Goal: Entertainment & Leisure: Consume media (video, audio)

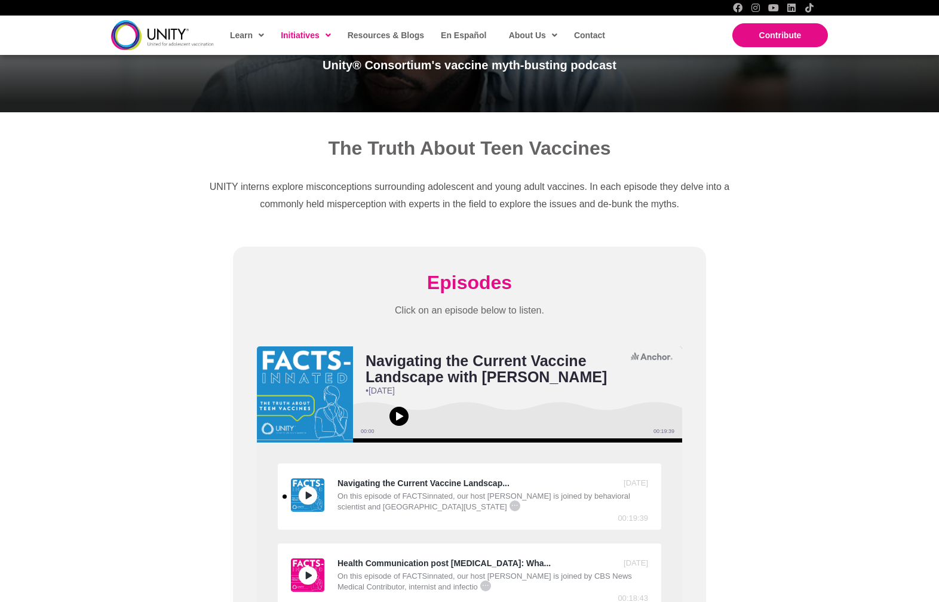
scroll to position [425, 0]
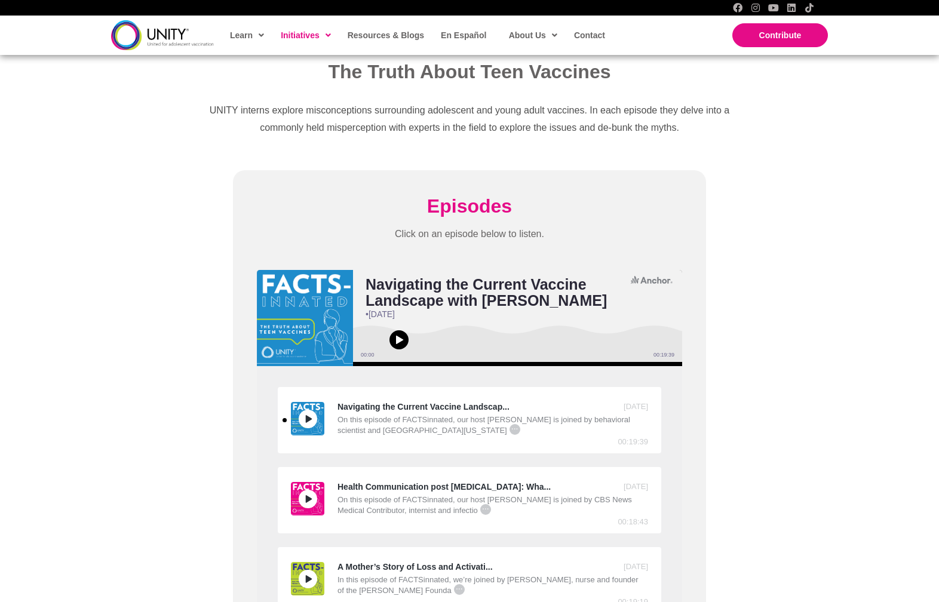
click at [474, 207] on span "Episodes" at bounding box center [469, 205] width 85 height 21
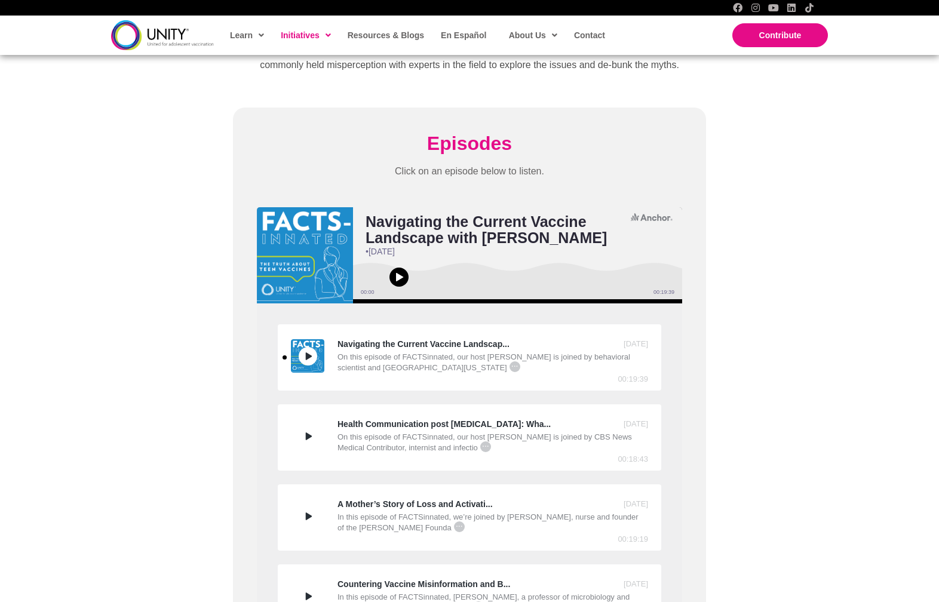
scroll to position [270, 0]
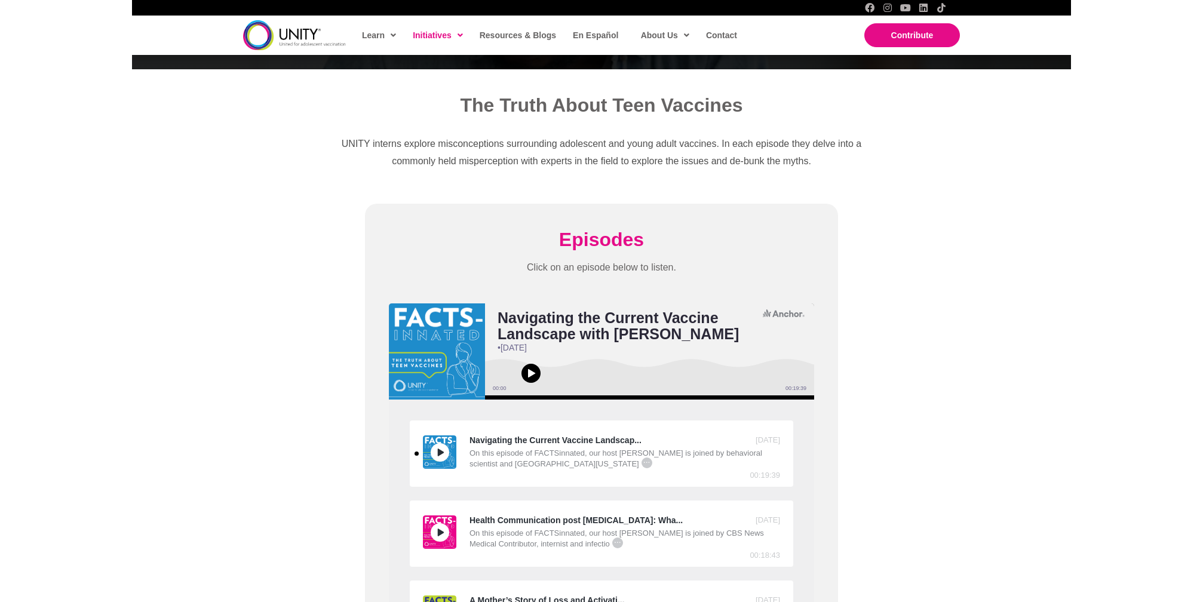
scroll to position [398, 0]
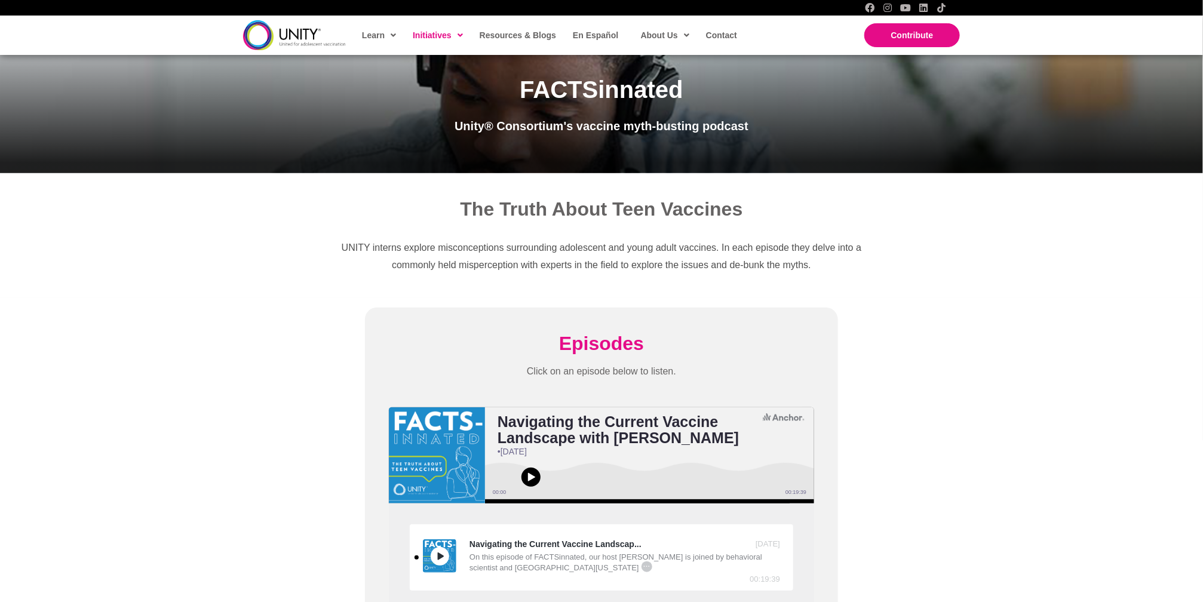
scroll to position [282, 0]
